Goal: Find specific page/section: Find specific page/section

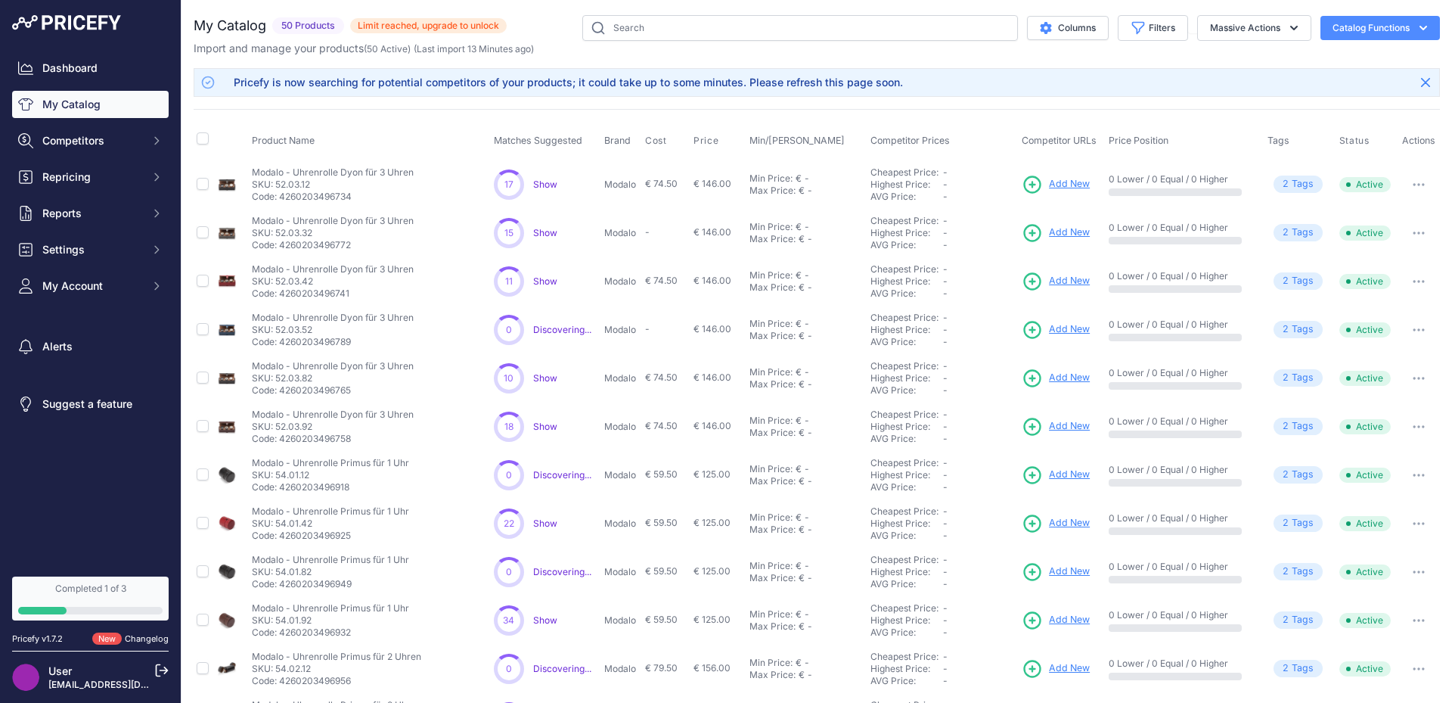
click at [126, 54] on link "Dashboard" at bounding box center [90, 67] width 157 height 27
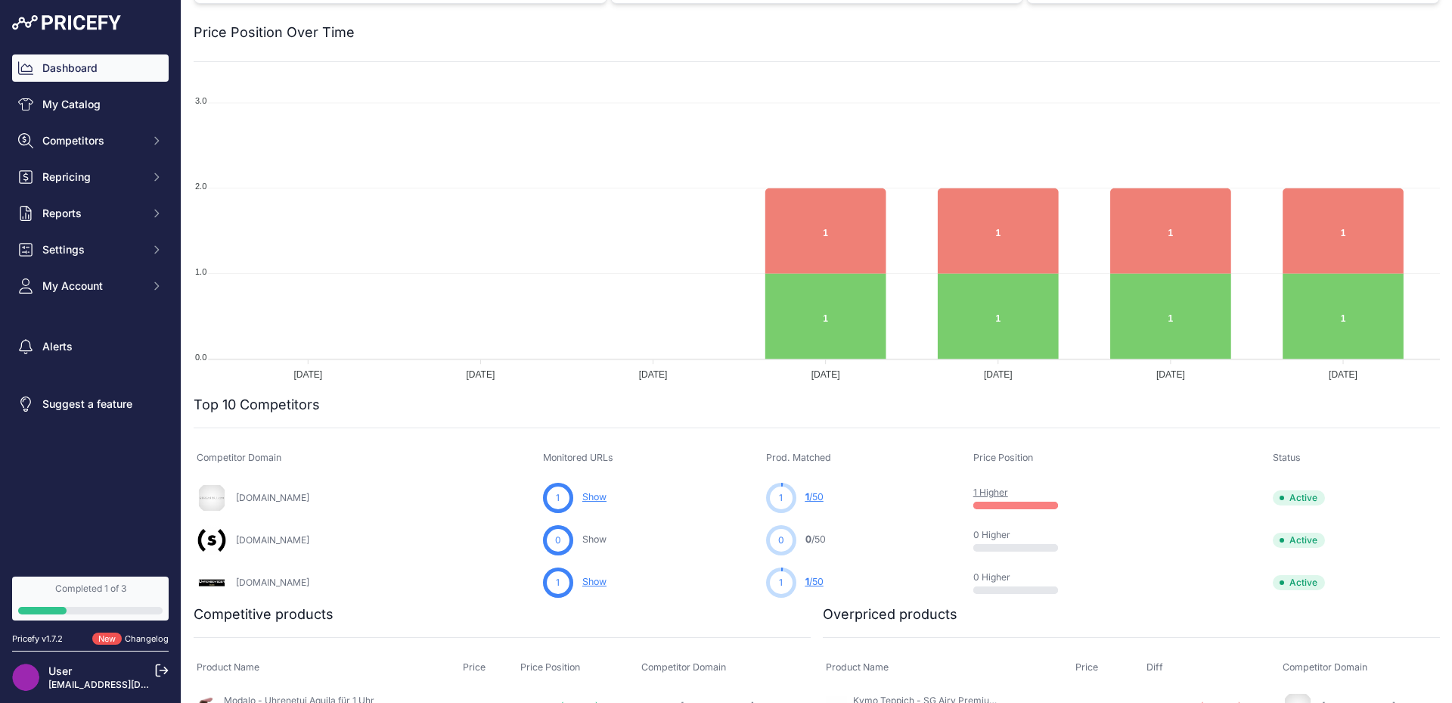
scroll to position [144, 0]
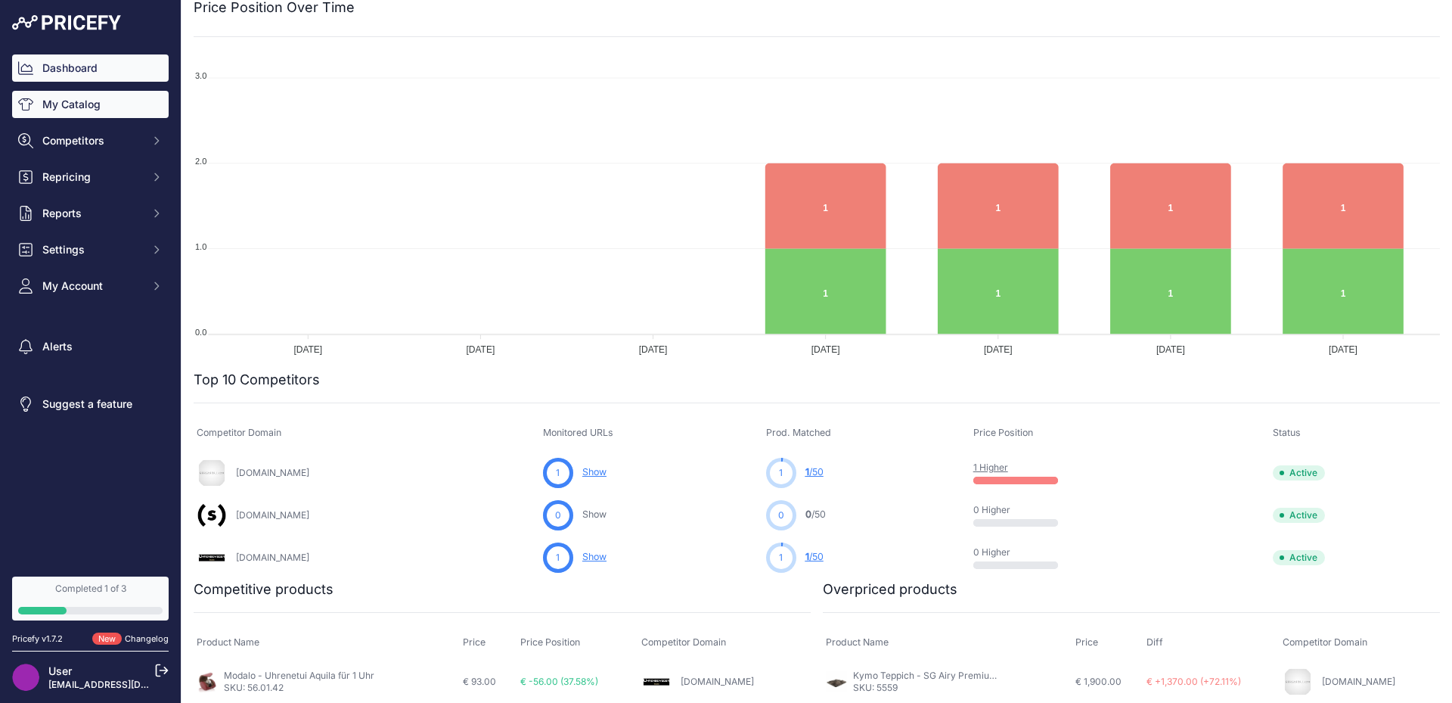
click at [133, 116] on link "My Catalog" at bounding box center [90, 104] width 157 height 27
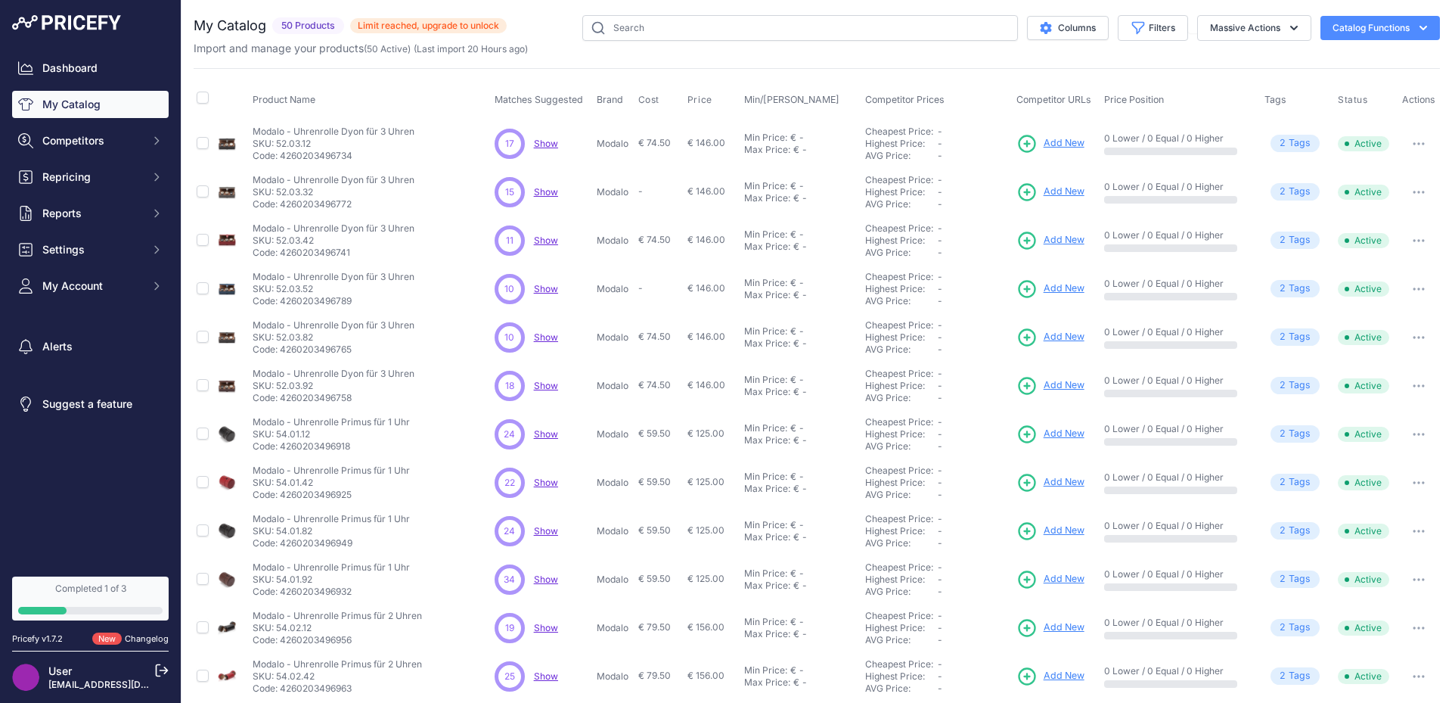
click at [544, 142] on span "Show" at bounding box center [546, 143] width 24 height 11
